Goal: Find specific page/section: Find specific page/section

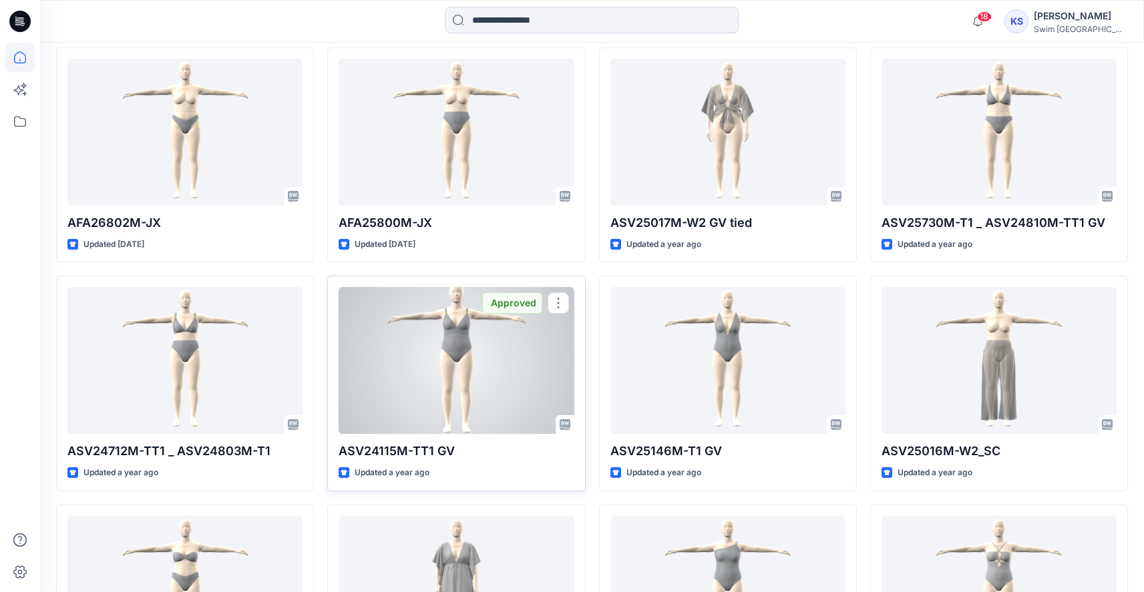
scroll to position [586, 0]
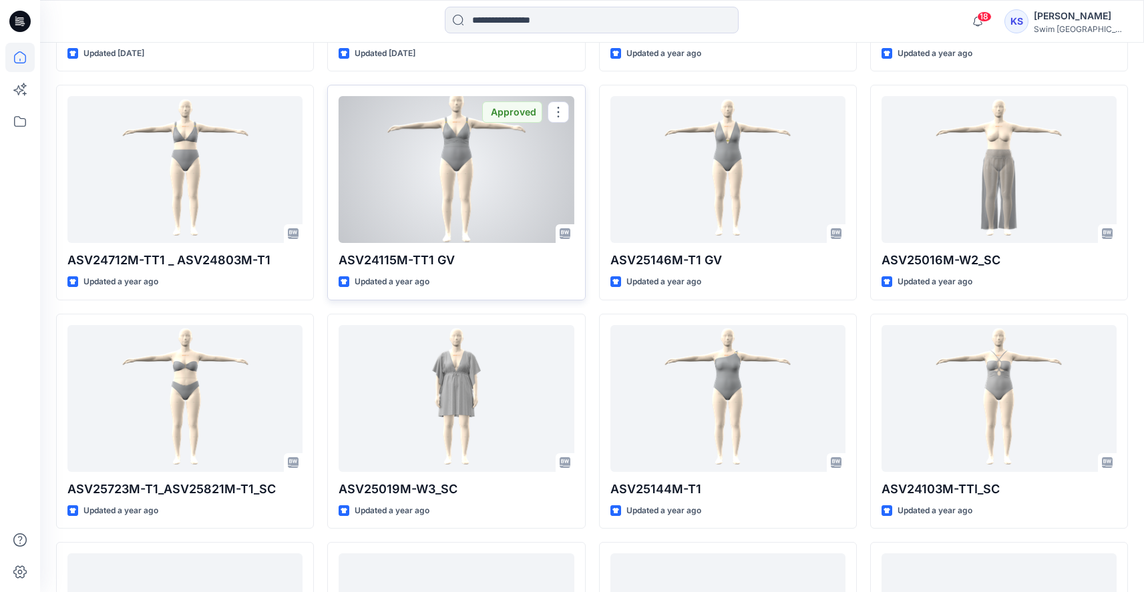
click at [447, 197] on div at bounding box center [456, 169] width 235 height 147
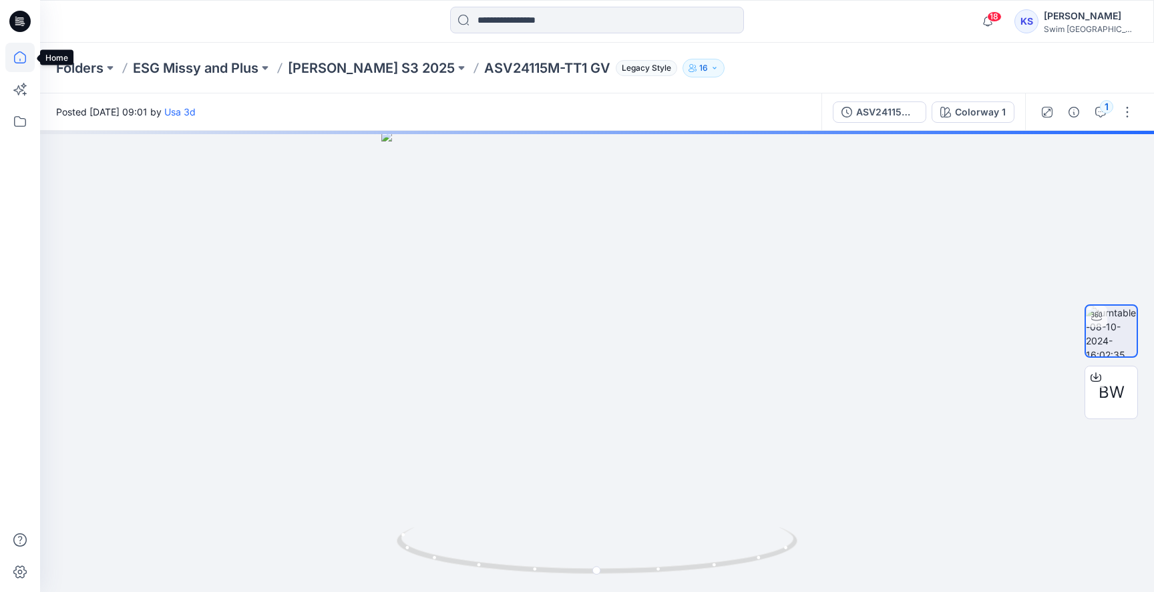
click at [21, 61] on icon at bounding box center [19, 57] width 29 height 29
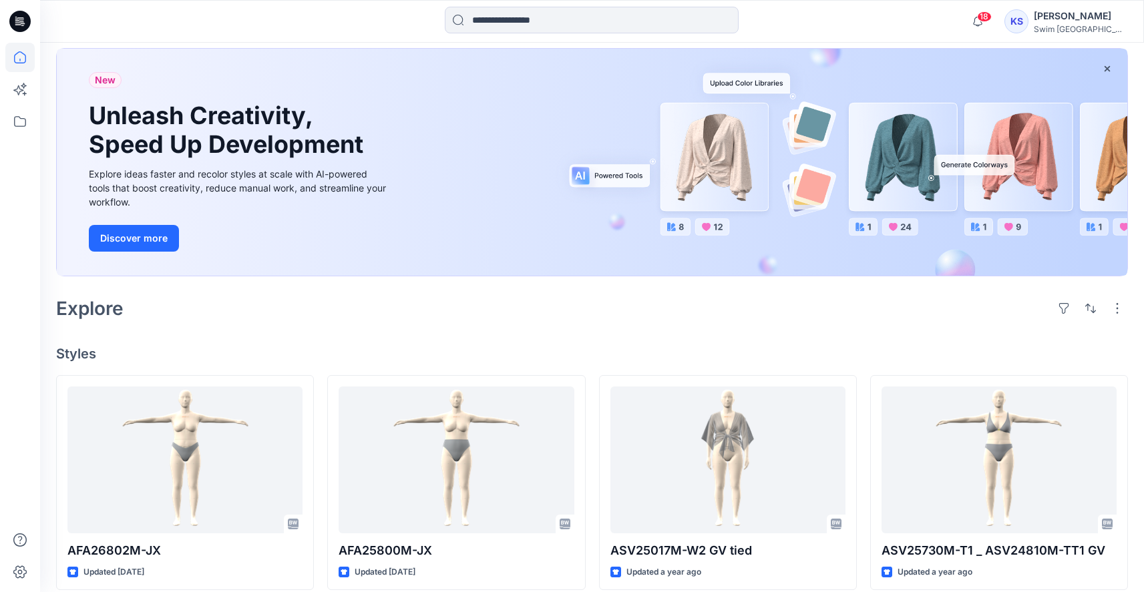
scroll to position [14, 0]
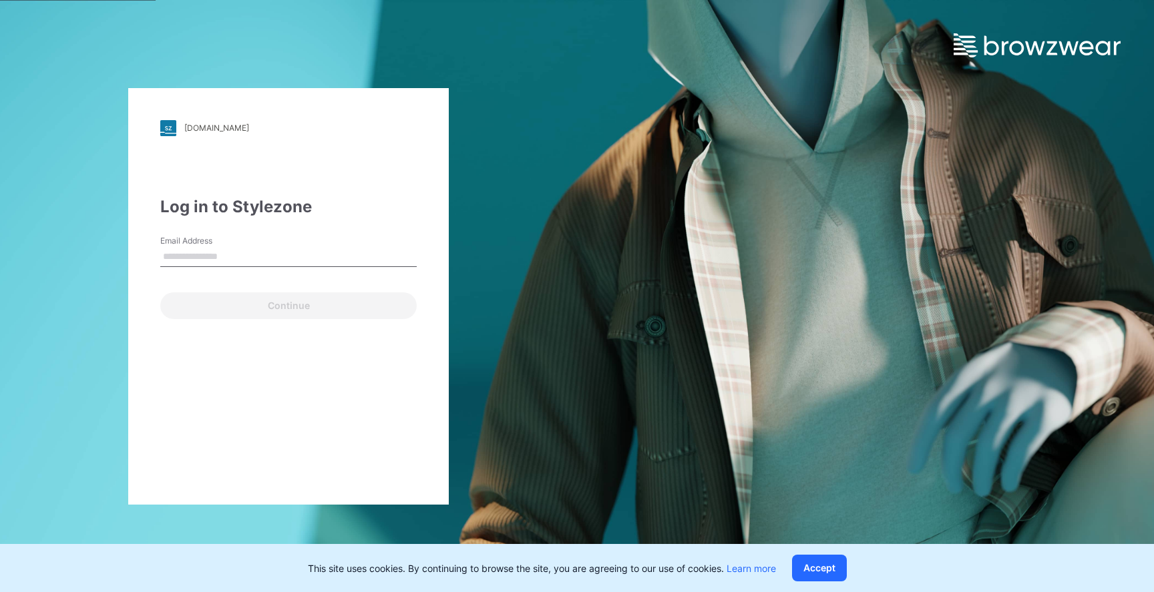
click at [297, 251] on input "Email Address" at bounding box center [288, 257] width 256 height 20
type input "**********"
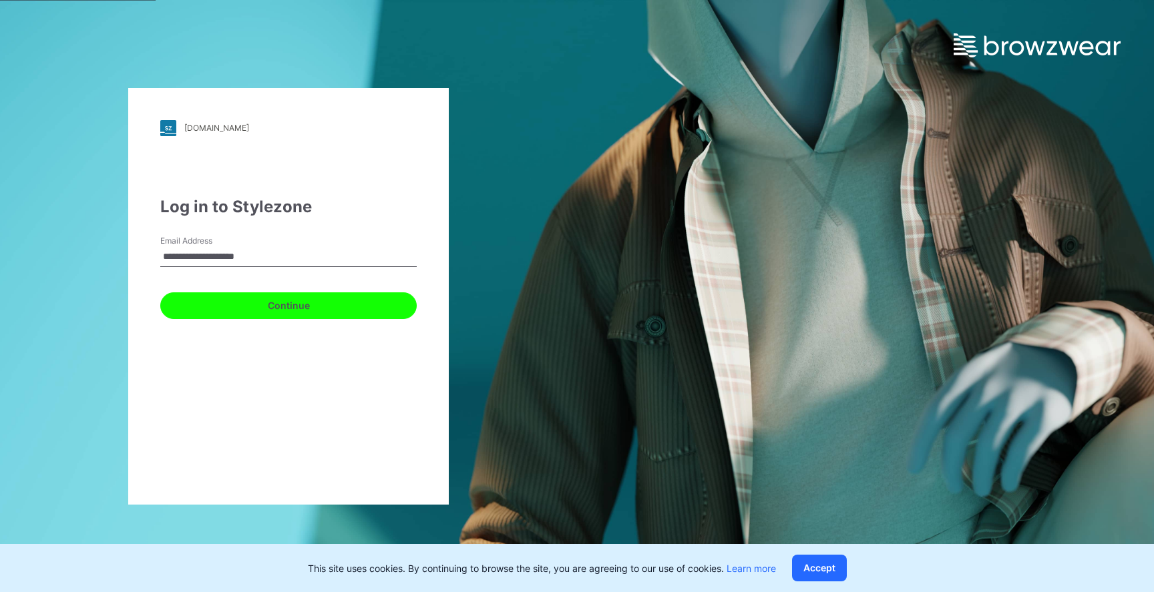
click at [296, 307] on button "Continue" at bounding box center [288, 306] width 256 height 27
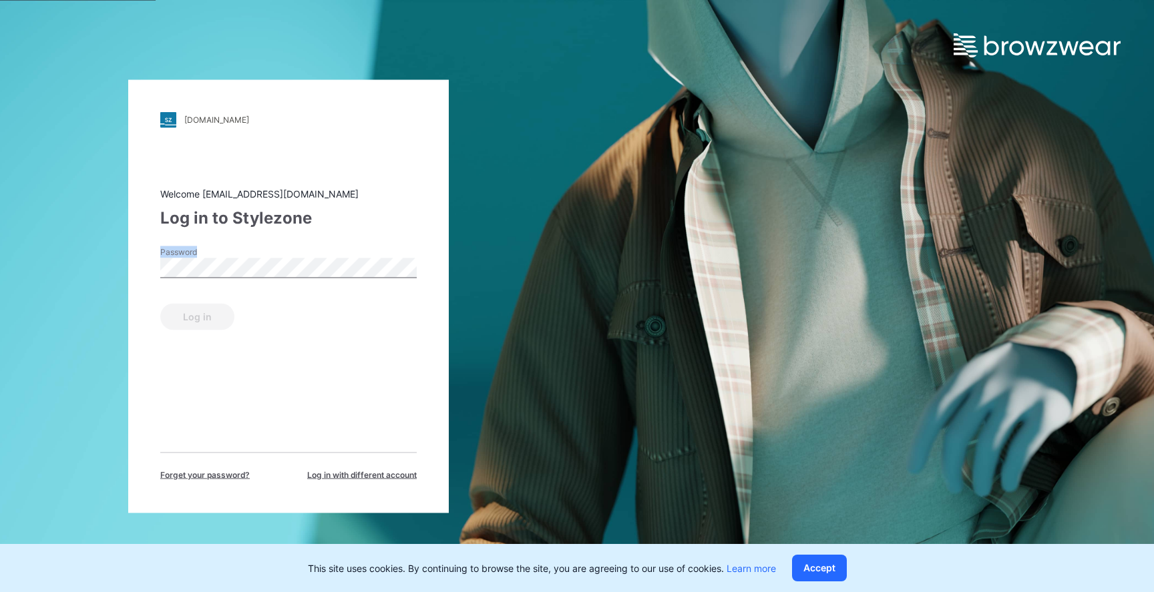
click at [266, 277] on div "Password" at bounding box center [288, 266] width 256 height 40
click at [196, 315] on button "Log in" at bounding box center [197, 316] width 74 height 27
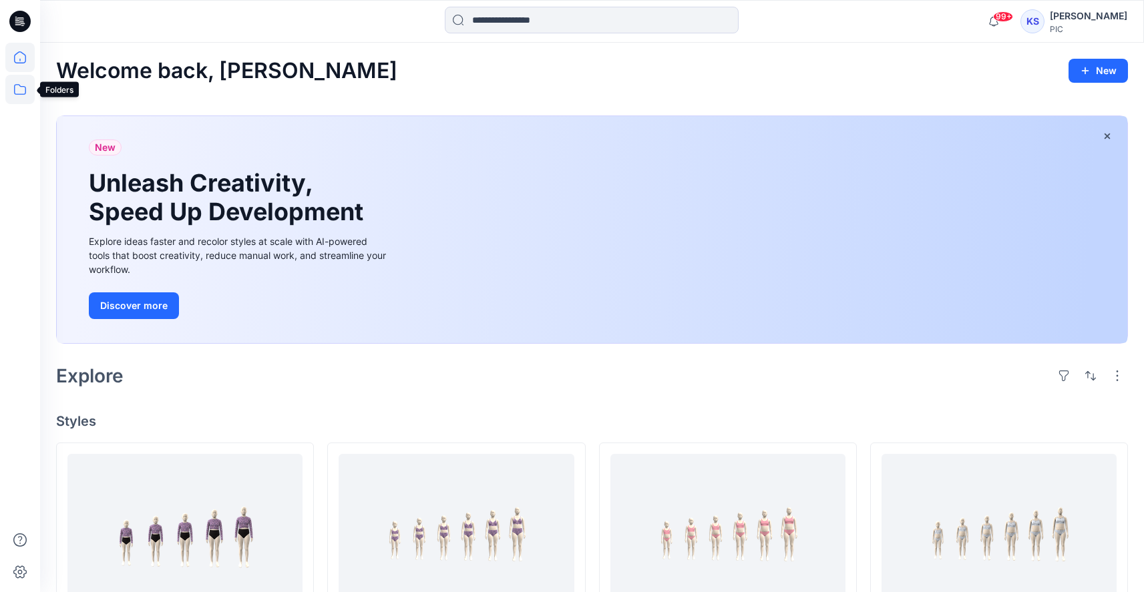
click at [23, 92] on icon at bounding box center [19, 89] width 29 height 29
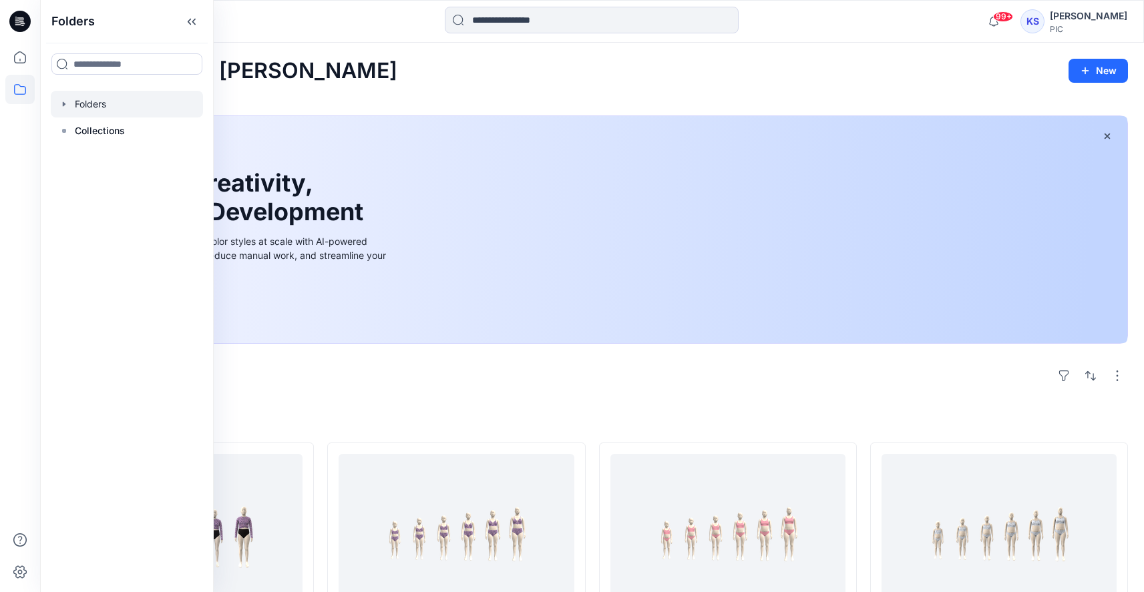
click at [63, 103] on icon "button" at bounding box center [64, 104] width 3 height 5
click at [84, 135] on div at bounding box center [143, 131] width 184 height 27
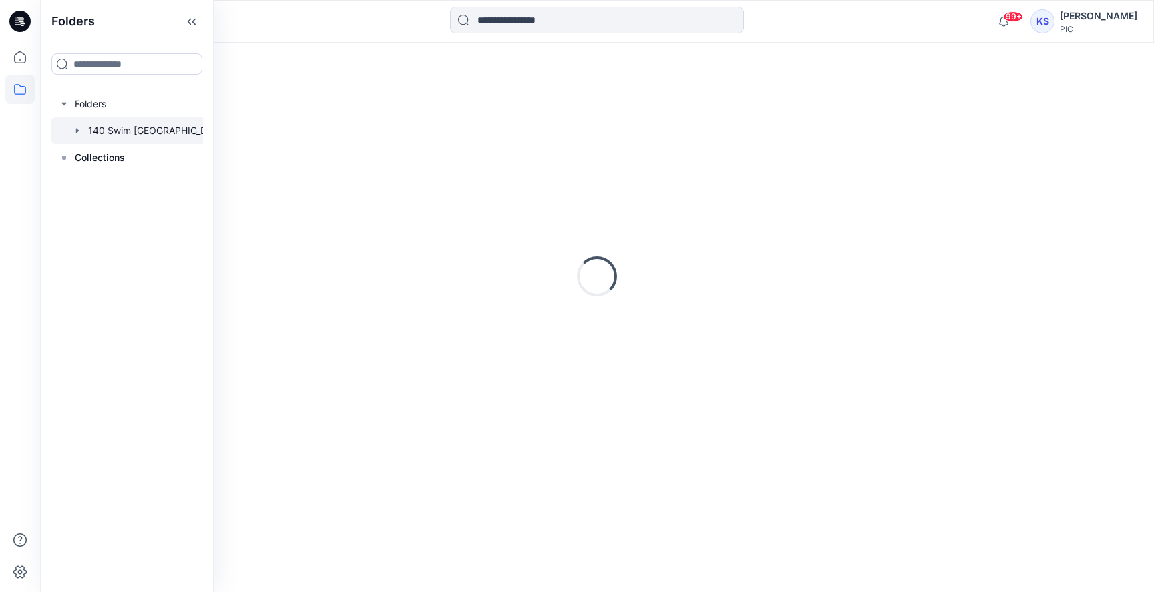
click at [81, 133] on icon "button" at bounding box center [77, 131] width 11 height 11
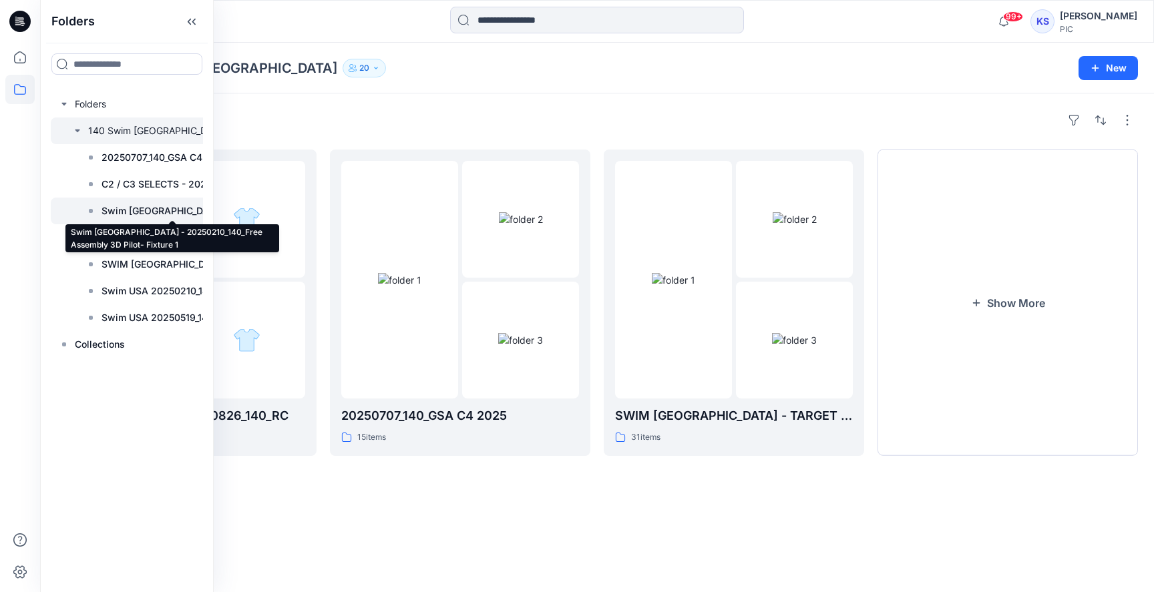
click at [164, 208] on p "Swim USA - 20250210_140_Free Assembly 3D Pilot- Fixture 1" at bounding box center [173, 211] width 142 height 16
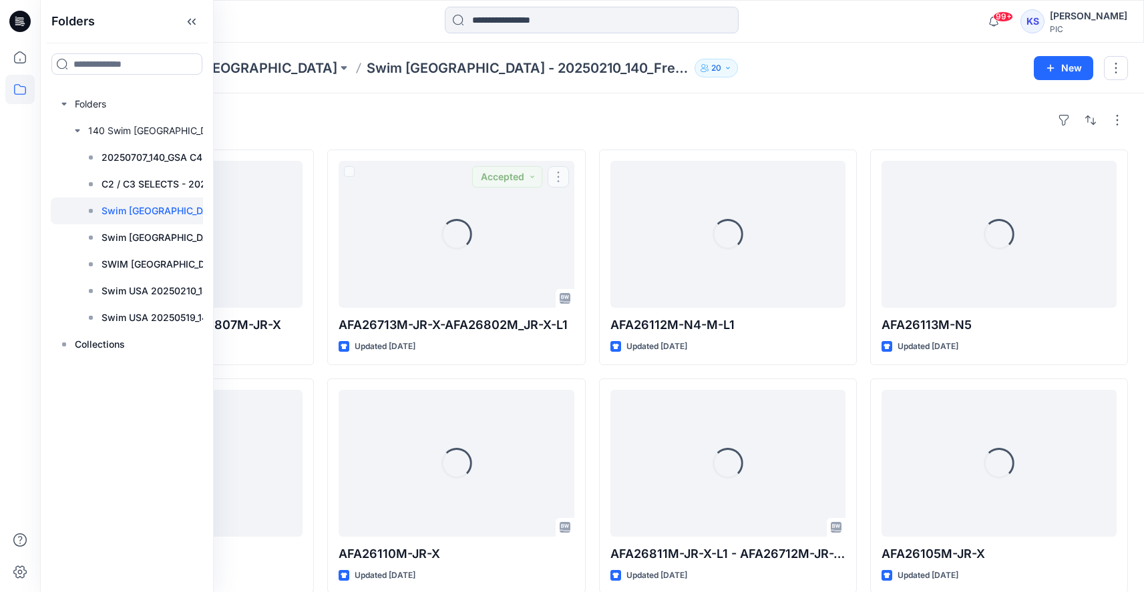
click at [502, 134] on div "Styles Loading... AFA26714M-JR-X_AFA26807M-JR-X Updated 4 months ago Loading...…" at bounding box center [592, 490] width 1104 height 793
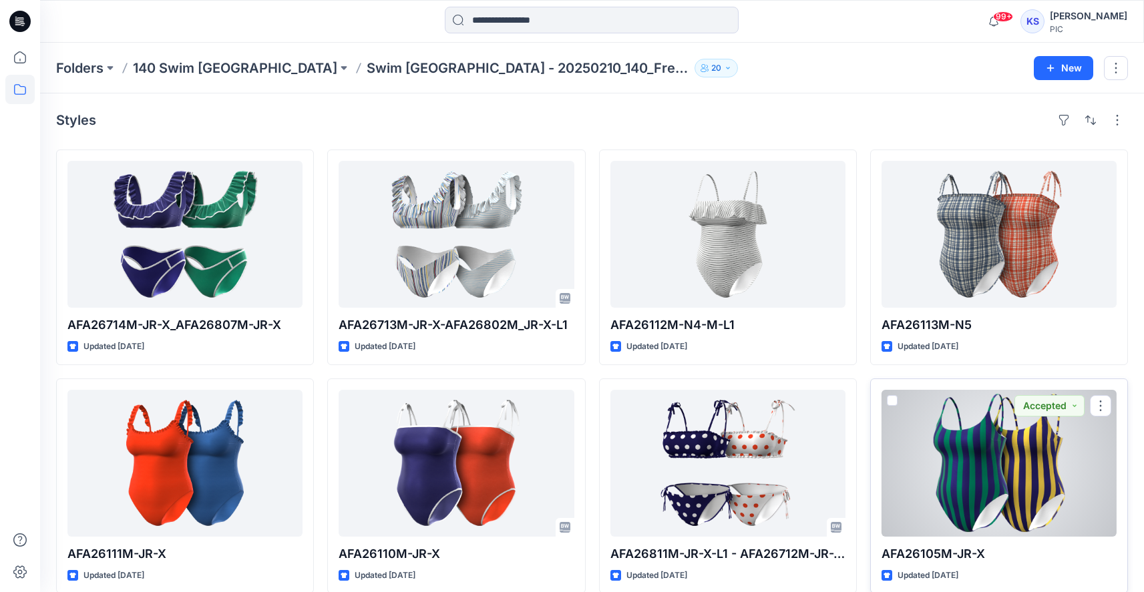
click at [960, 445] on div at bounding box center [999, 463] width 235 height 147
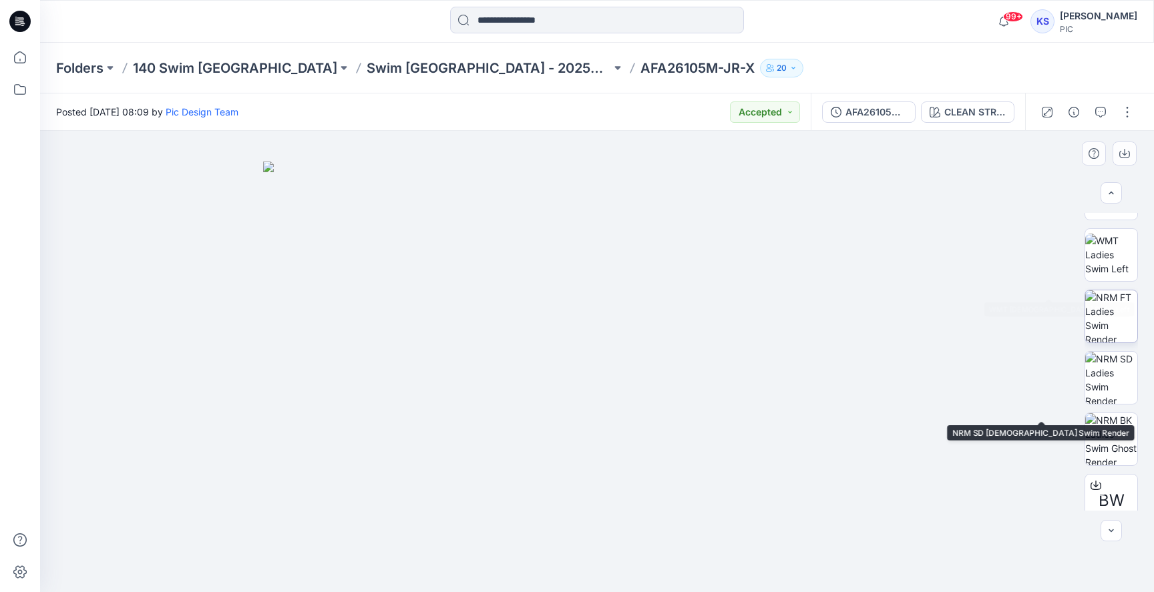
scroll to position [276, 0]
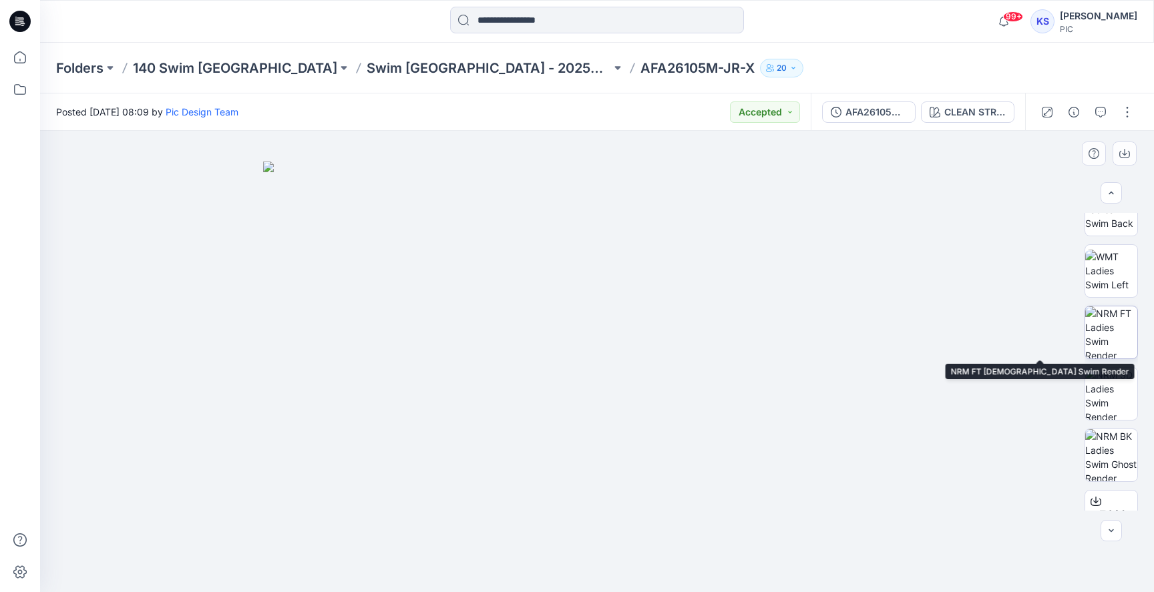
click at [1124, 327] on img at bounding box center [1111, 333] width 52 height 52
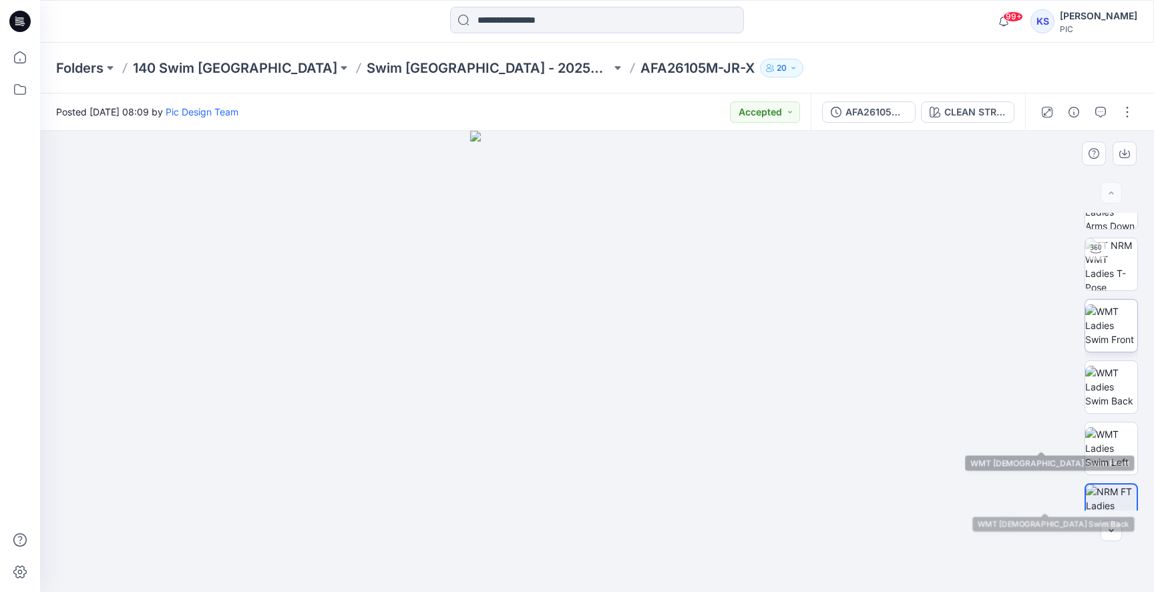
scroll to position [0, 0]
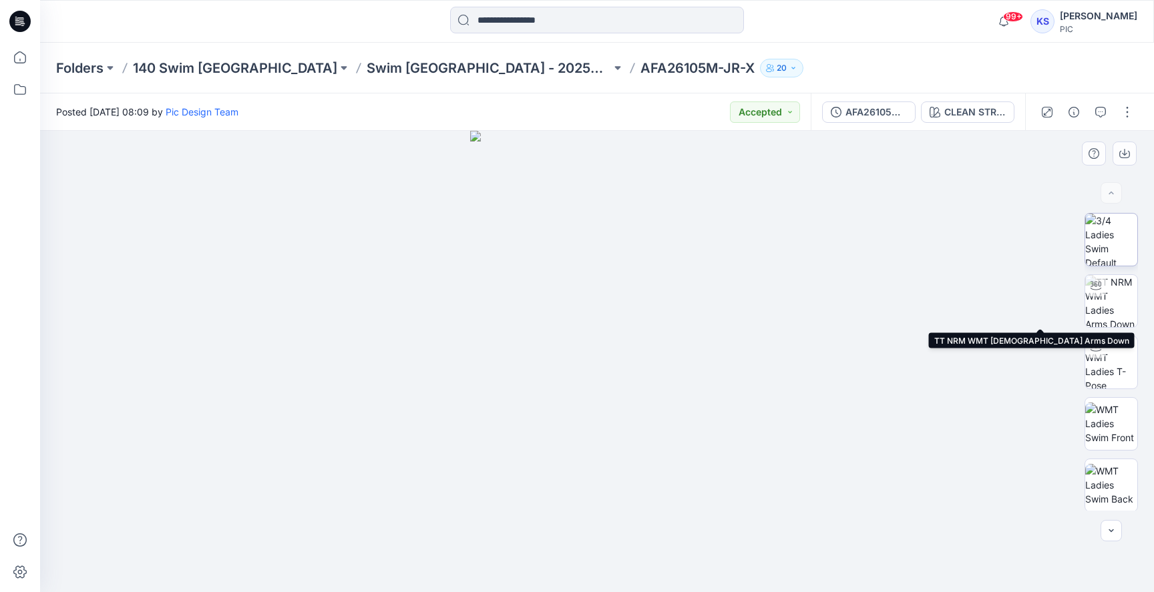
click at [1111, 240] on img at bounding box center [1111, 240] width 52 height 52
